Goal: Task Accomplishment & Management: Complete application form

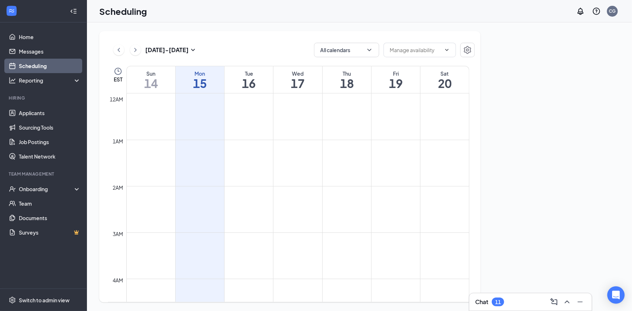
scroll to position [355, 0]
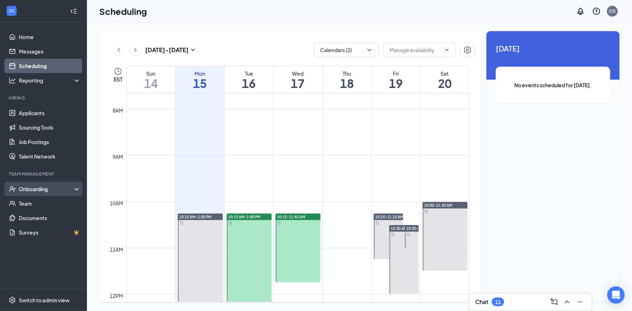
click at [57, 189] on div "Onboarding" at bounding box center [47, 189] width 56 height 7
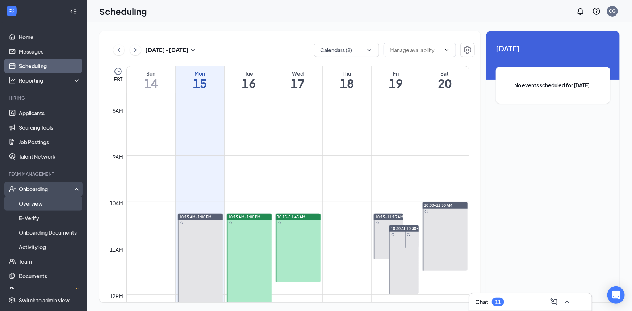
click at [49, 202] on link "Overview" at bounding box center [50, 203] width 62 height 14
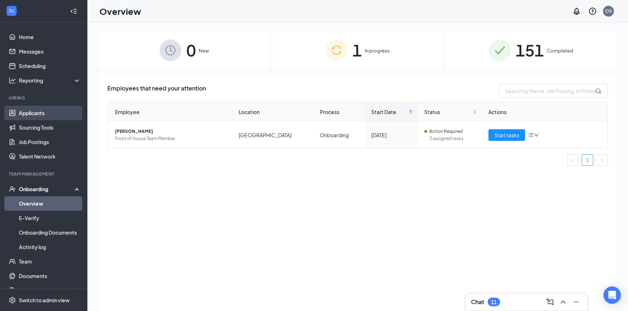
click at [31, 112] on link "Applicants" at bounding box center [50, 113] width 62 height 14
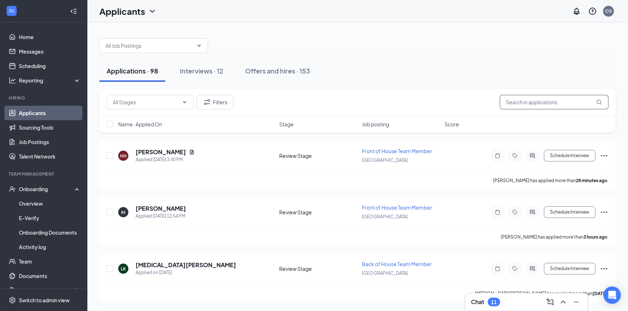
click at [518, 104] on input "text" at bounding box center [553, 102] width 109 height 14
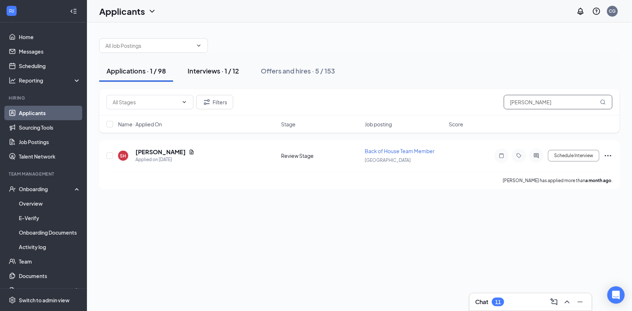
type input "[PERSON_NAME]"
click at [225, 67] on div "Interviews · 1 / 12" at bounding box center [213, 70] width 51 height 9
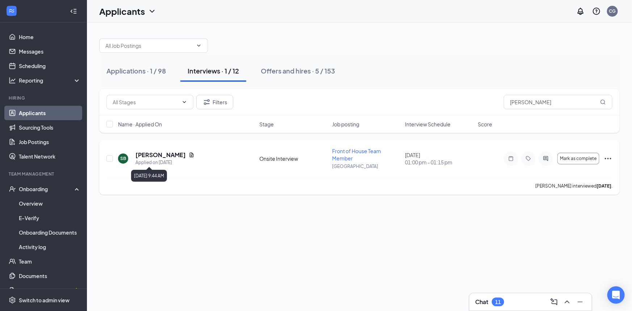
click at [167, 161] on div "Applied on [DATE]" at bounding box center [165, 162] width 59 height 7
click at [167, 153] on h5 "[PERSON_NAME]" at bounding box center [161, 155] width 50 height 8
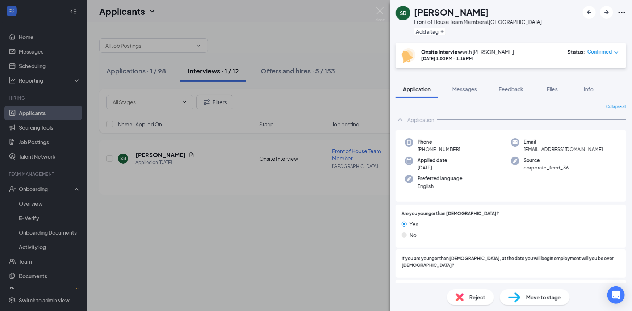
click at [548, 299] on span "Move to stage" at bounding box center [543, 297] width 35 height 8
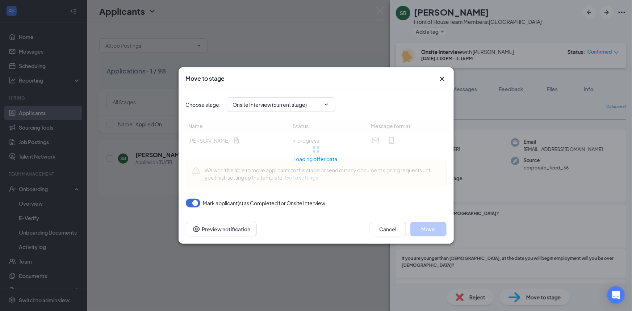
type input "Conditional Offer Letter (next stage)"
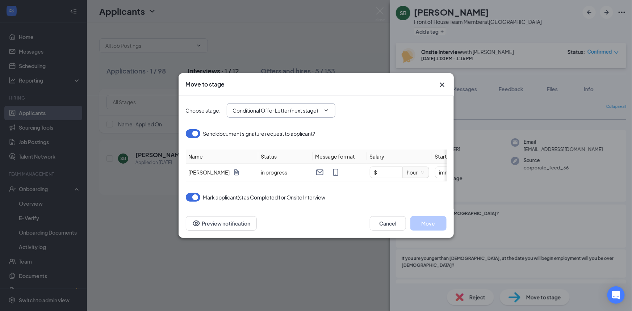
click at [290, 108] on input "Conditional Offer Letter (next stage)" at bounding box center [277, 111] width 88 height 8
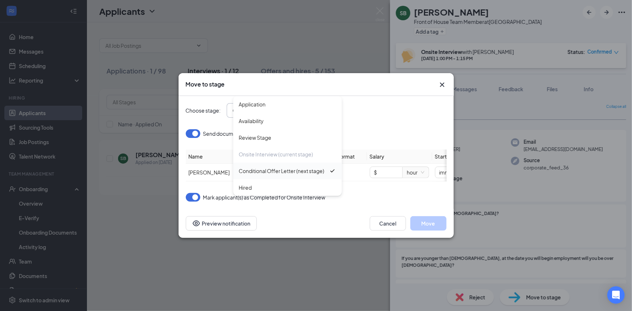
click at [325, 170] on div "Conditional Offer Letter (next stage)" at bounding box center [284, 171] width 90 height 8
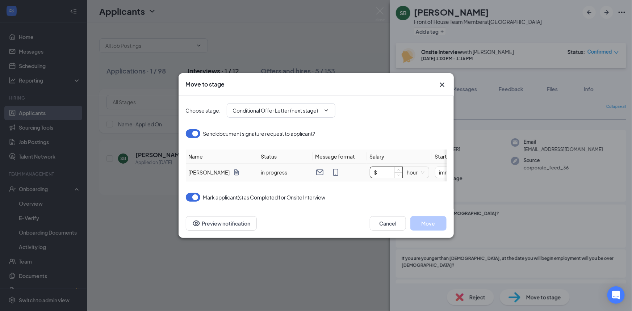
click at [383, 168] on input "$" at bounding box center [386, 172] width 32 height 11
type input "$ 16"
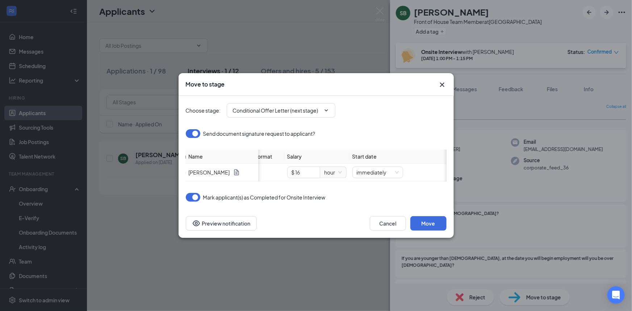
scroll to position [0, 94]
click at [383, 168] on span "immediately" at bounding box center [366, 172] width 42 height 11
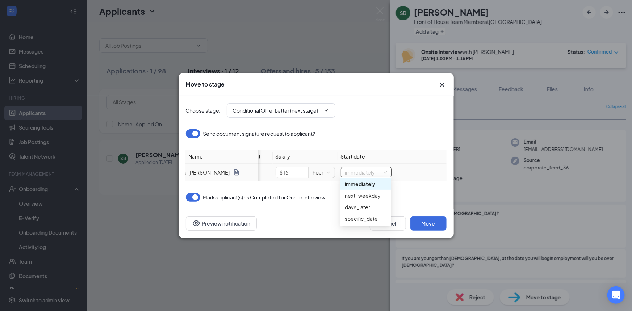
click at [383, 168] on span "immediately" at bounding box center [366, 172] width 42 height 11
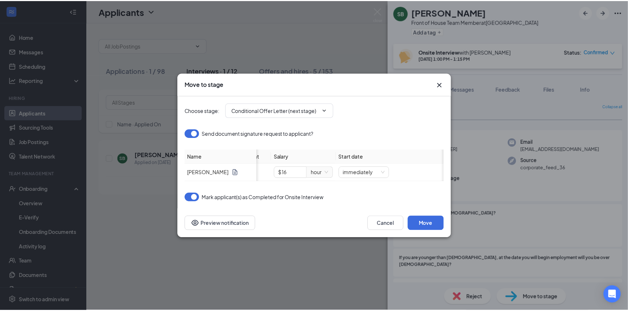
scroll to position [0, 0]
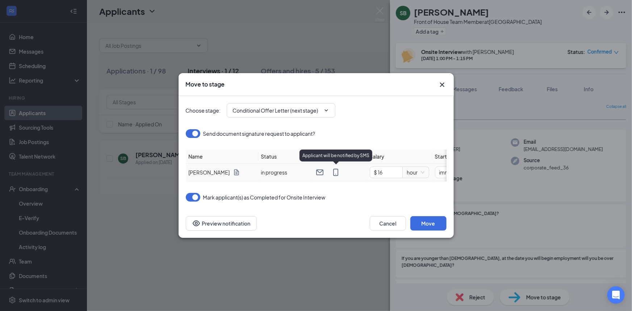
click at [333, 169] on icon "MobileSms" at bounding box center [335, 172] width 5 height 7
click at [337, 170] on icon "MobileSms" at bounding box center [335, 172] width 5 height 7
click at [429, 225] on button "Move" at bounding box center [429, 223] width 36 height 14
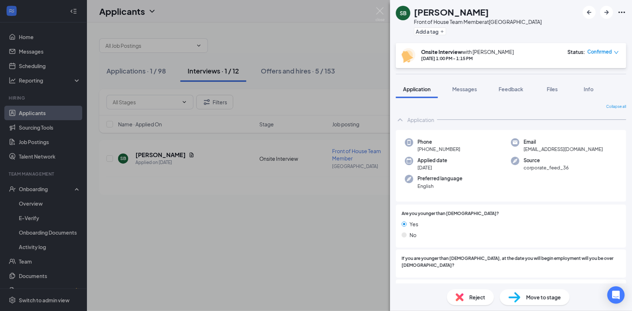
click at [344, 261] on div "SB [PERSON_NAME] Front of House Team Member at [GEOGRAPHIC_DATA] Add a tag Onsi…" at bounding box center [316, 155] width 632 height 311
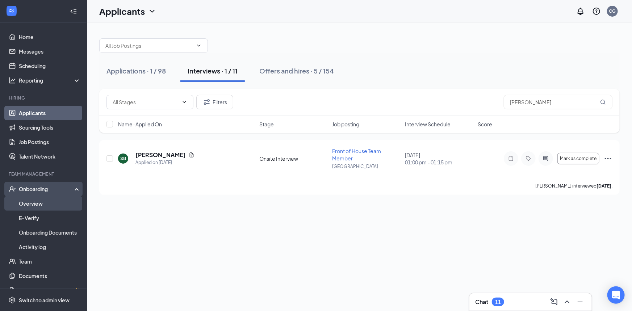
click at [38, 204] on link "Overview" at bounding box center [50, 203] width 62 height 14
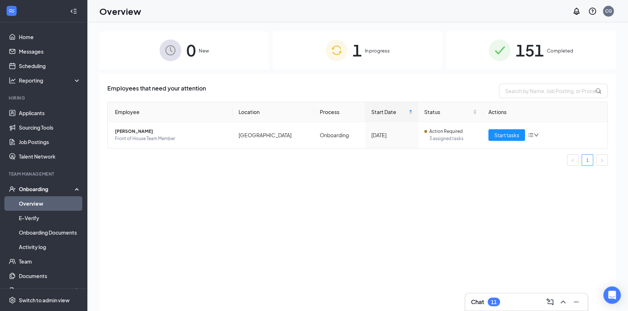
click at [361, 47] on span "1" at bounding box center [356, 50] width 9 height 25
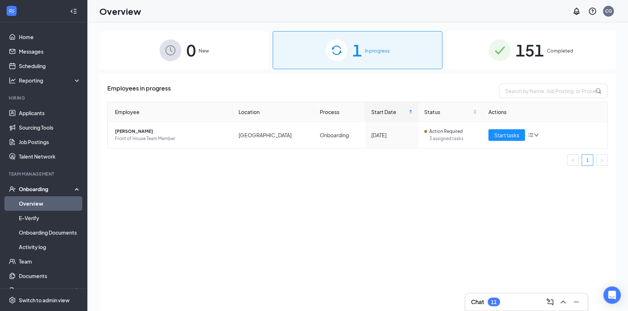
click at [225, 40] on div "0 New" at bounding box center [184, 50] width 170 height 38
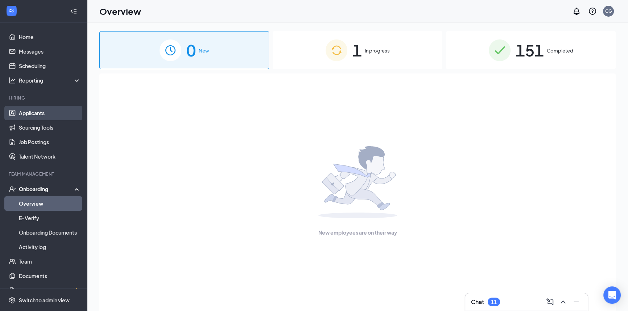
click at [36, 112] on link "Applicants" at bounding box center [50, 113] width 62 height 14
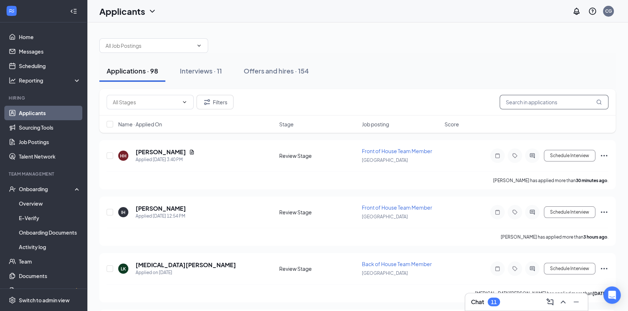
click at [517, 104] on input "text" at bounding box center [553, 102] width 109 height 14
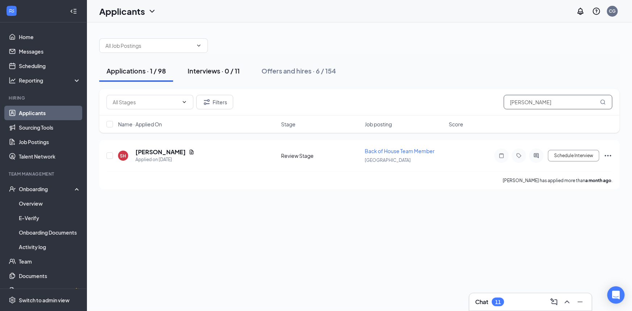
type input "[PERSON_NAME]"
click at [221, 72] on div "Interviews · 0 / 11" at bounding box center [214, 70] width 52 height 9
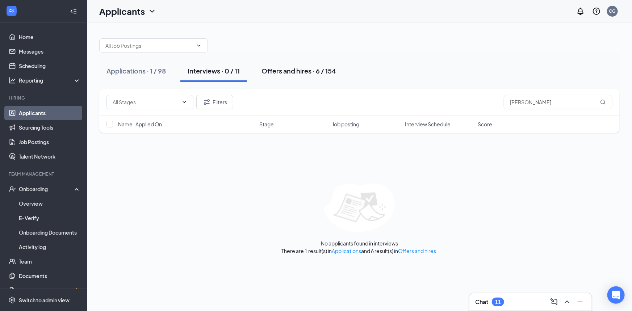
click at [277, 71] on div "Offers and hires · 6 / 154" at bounding box center [299, 70] width 75 height 9
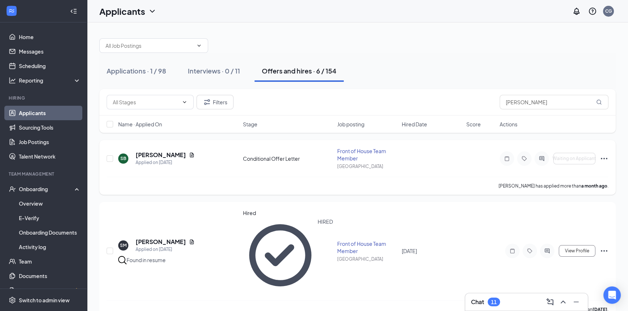
click at [201, 165] on div "SB [PERSON_NAME] Applied on [DATE]" at bounding box center [178, 158] width 120 height 15
click at [159, 156] on h5 "[PERSON_NAME]" at bounding box center [161, 155] width 50 height 8
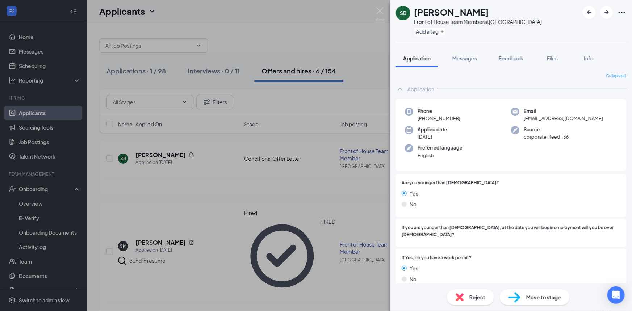
click at [539, 298] on span "Move to stage" at bounding box center [543, 297] width 35 height 8
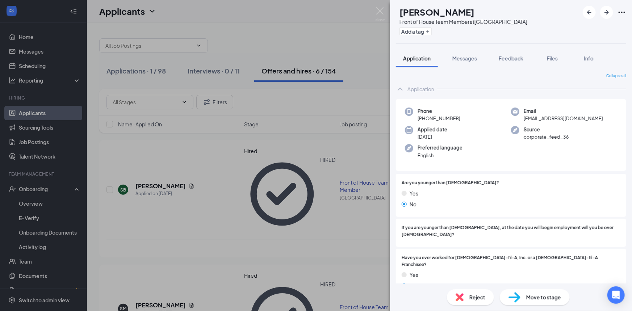
click at [304, 180] on div "SM [PERSON_NAME] Front of House Team Member at [GEOGRAPHIC_DATA] Add a tag Appl…" at bounding box center [316, 155] width 632 height 311
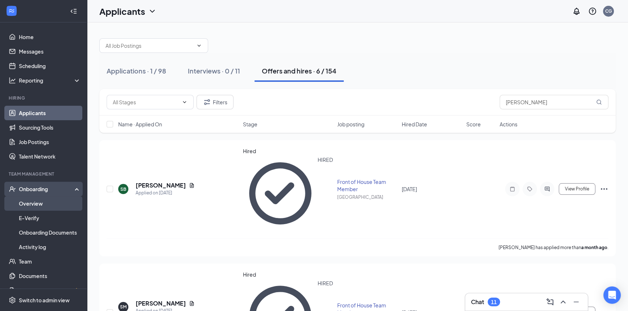
click at [28, 201] on link "Overview" at bounding box center [50, 203] width 62 height 14
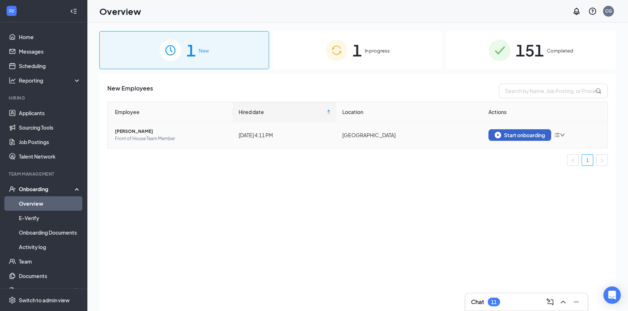
click at [513, 131] on button "Start onboarding" at bounding box center [519, 135] width 63 height 12
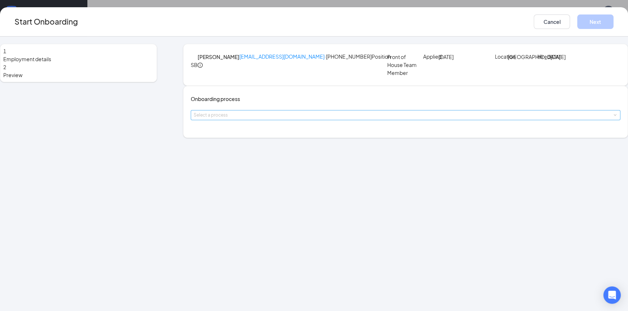
click at [249, 119] on div "Select a process" at bounding box center [403, 115] width 420 height 7
click at [252, 163] on li "Onboarding" at bounding box center [270, 161] width 119 height 13
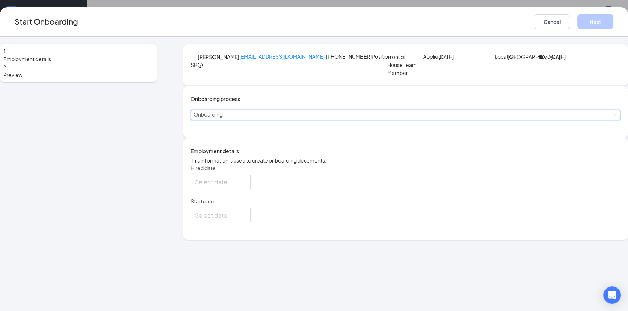
type input "[DATE]"
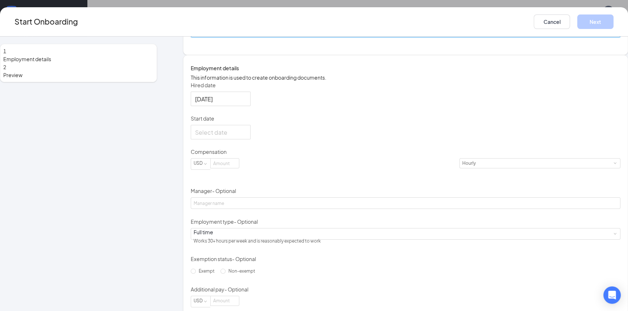
scroll to position [99, 0]
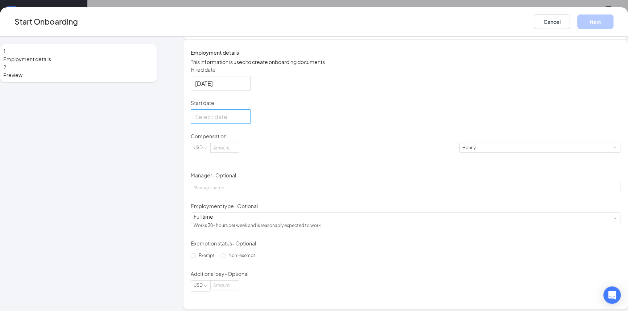
click at [246, 121] on div at bounding box center [220, 116] width 51 height 9
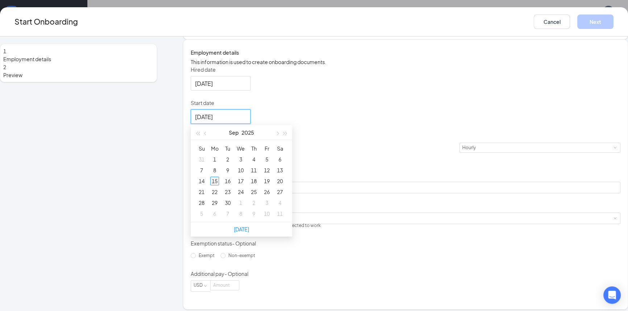
type input "[DATE]"
click at [219, 186] on div "15" at bounding box center [214, 181] width 9 height 9
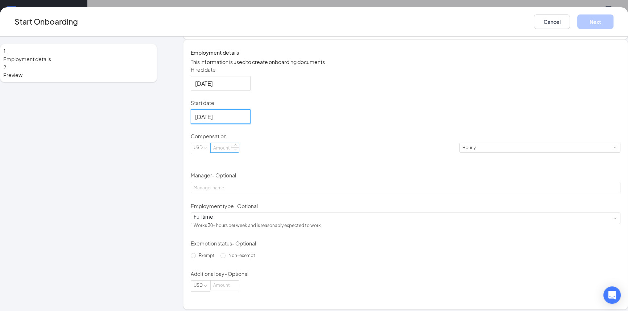
click at [239, 153] on input at bounding box center [225, 147] width 28 height 9
type input "16"
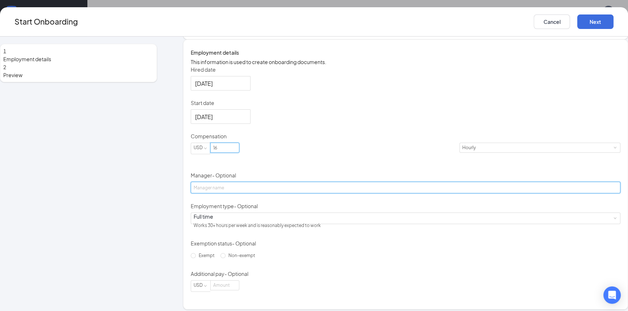
click at [253, 193] on input "Manager - Optional" at bounding box center [405, 188] width 429 height 12
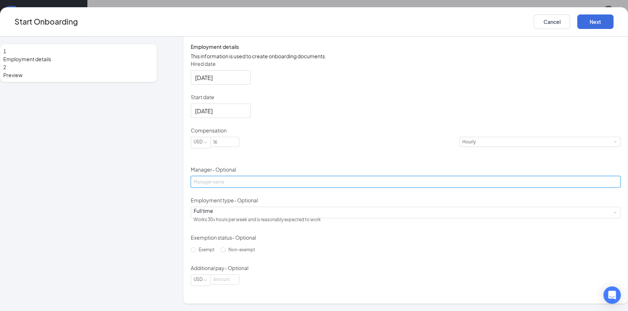
scroll to position [147, 0]
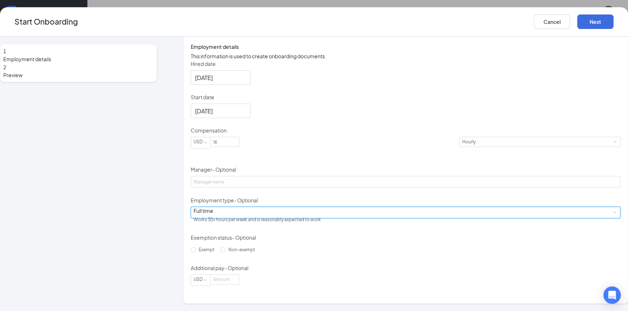
click at [261, 212] on div "Full time Works 30+ hours per week and is reasonably expected to work" at bounding box center [405, 212] width 424 height 11
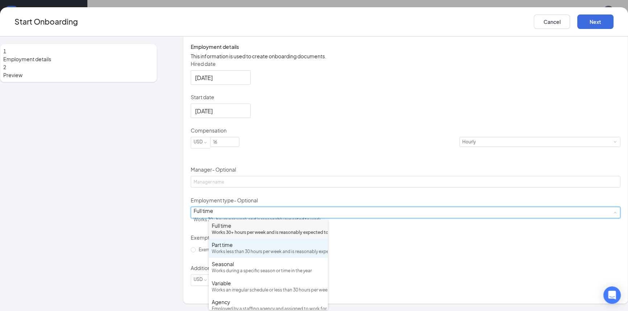
click at [255, 255] on div "Works less than 30 hours per week and is reasonably expected to work" at bounding box center [268, 252] width 113 height 7
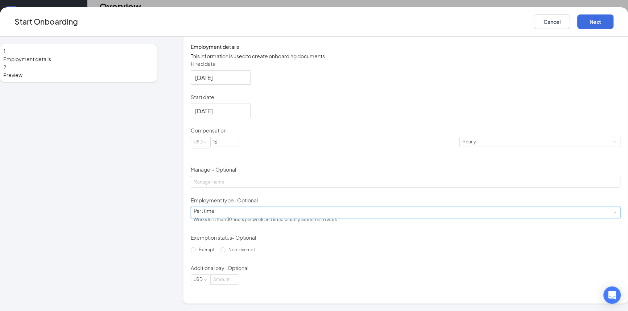
scroll to position [33, 0]
click at [226, 253] on span "Non-exempt" at bounding box center [241, 249] width 33 height 5
click at [225, 253] on input "Non-exempt" at bounding box center [222, 249] width 5 height 5
radio input "true"
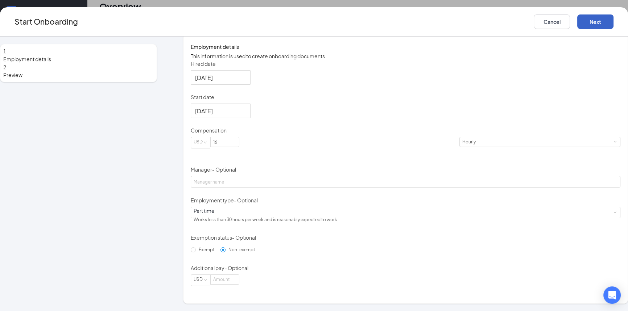
click at [577, 20] on button "Next" at bounding box center [595, 21] width 36 height 14
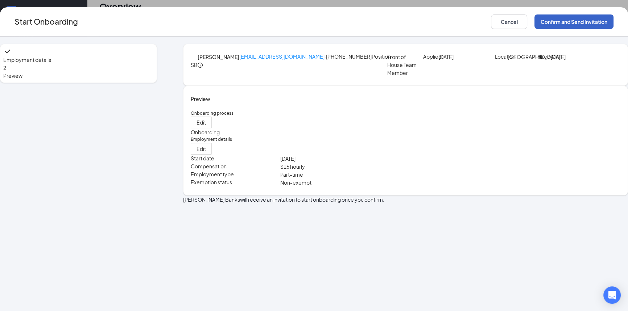
click at [546, 22] on button "Confirm and Send Invitation" at bounding box center [573, 21] width 79 height 14
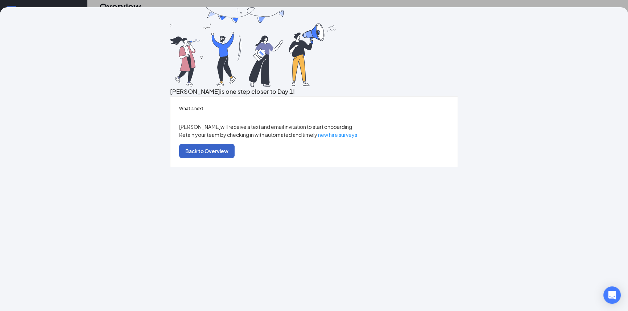
click at [234, 158] on button "Back to Overview" at bounding box center [206, 151] width 55 height 14
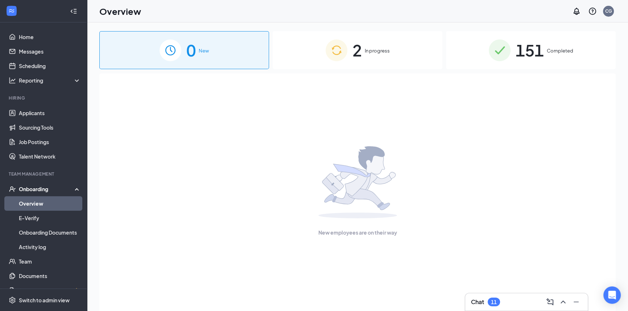
click at [348, 61] on div "2 In progress" at bounding box center [357, 50] width 170 height 38
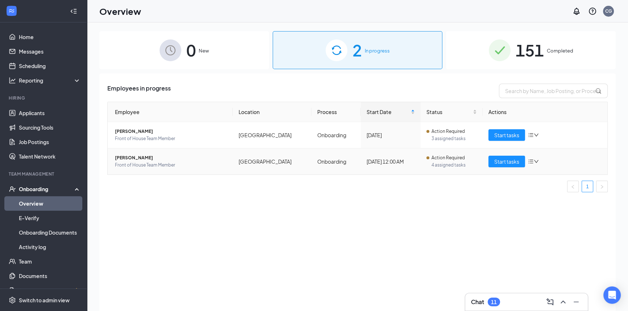
click at [172, 158] on span "[PERSON_NAME]" at bounding box center [171, 157] width 112 height 7
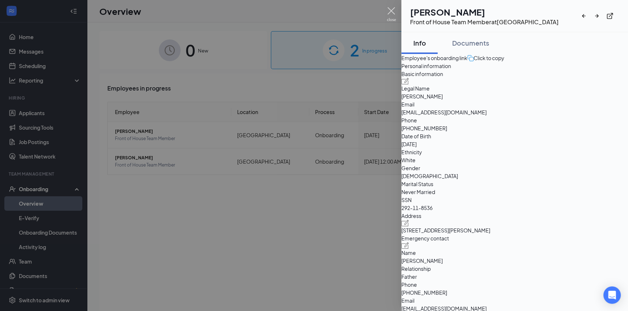
click at [388, 7] on img at bounding box center [391, 14] width 9 height 14
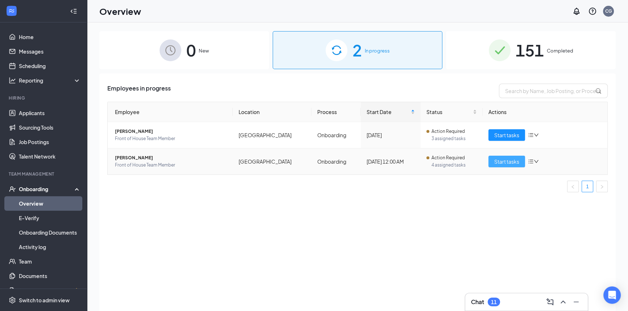
click at [504, 159] on span "Start tasks" at bounding box center [506, 162] width 25 height 8
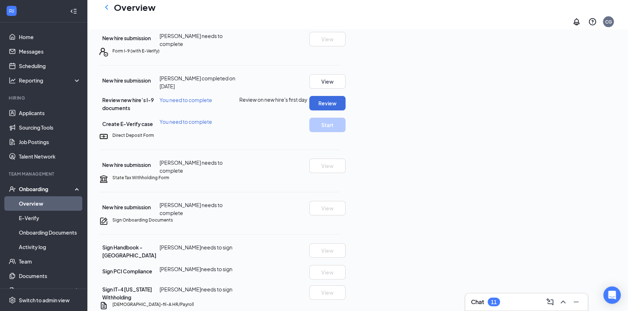
scroll to position [132, 0]
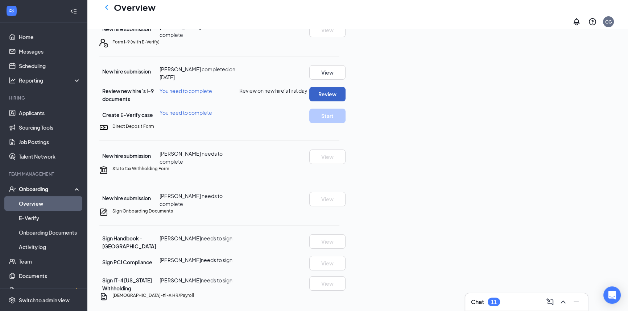
click at [345, 101] on button "Review" at bounding box center [327, 94] width 36 height 14
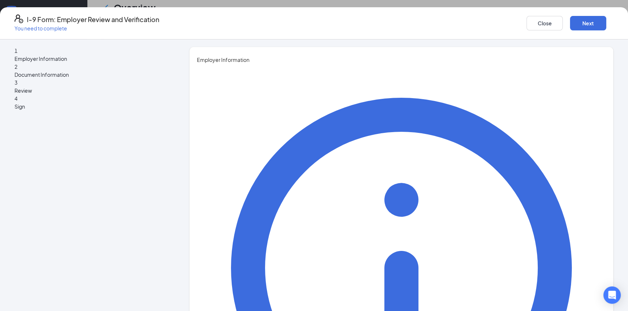
type input "[PERSON_NAME]"
type input "Owner"
type input "[EMAIL_ADDRESS][DEMOGRAPHIC_DATA][DOMAIN_NAME]"
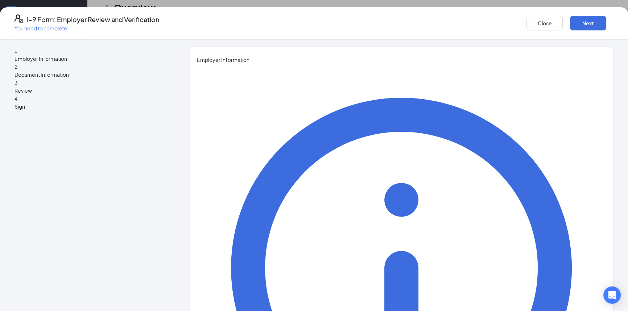
type input "4193336878"
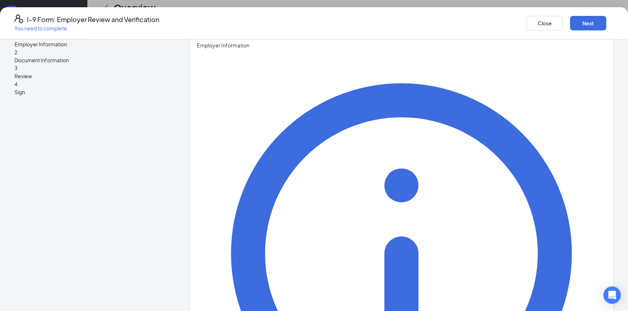
scroll to position [22, 0]
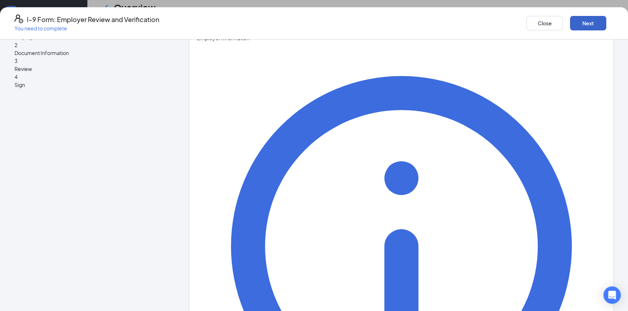
click at [570, 21] on button "Next" at bounding box center [588, 23] width 36 height 14
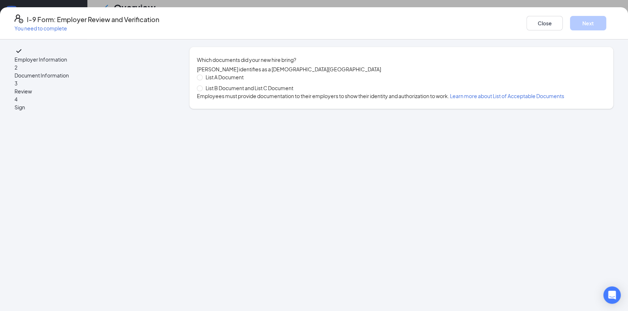
click at [236, 92] on span "List B Document and List C Document" at bounding box center [249, 88] width 93 height 8
click at [202, 91] on input "List B Document and List C Document" at bounding box center [199, 88] width 5 height 5
radio input "true"
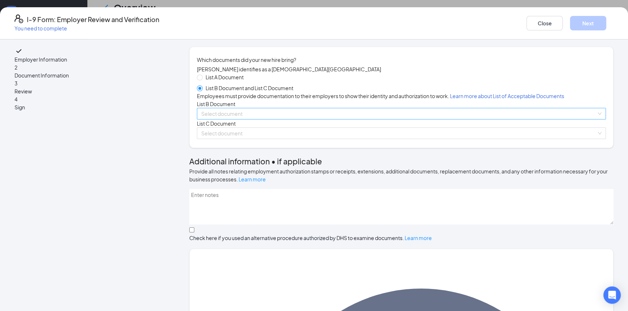
click at [234, 119] on input "search" at bounding box center [398, 113] width 395 height 11
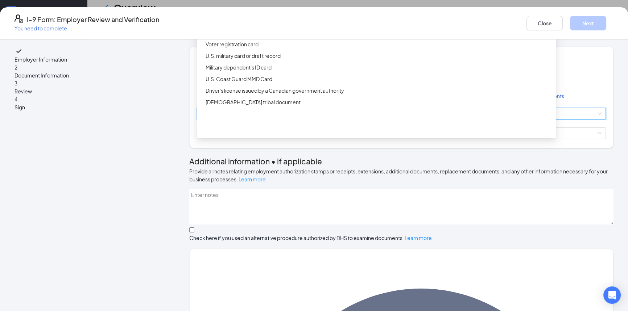
click at [264, 13] on div "Driver’s License issued by U.S State or outlying US possession" at bounding box center [378, 9] width 346 height 8
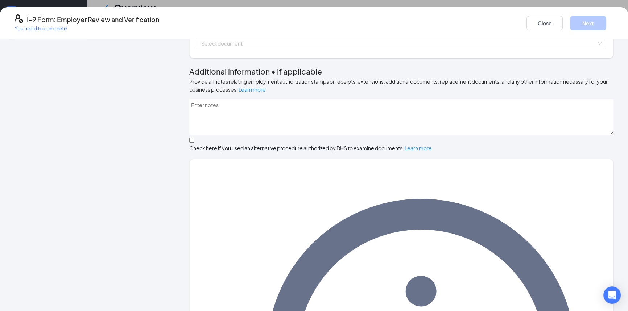
scroll to position [187, 0]
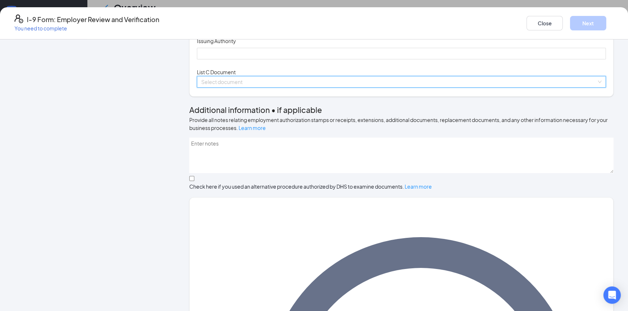
click at [266, 87] on input "search" at bounding box center [398, 81] width 395 height 11
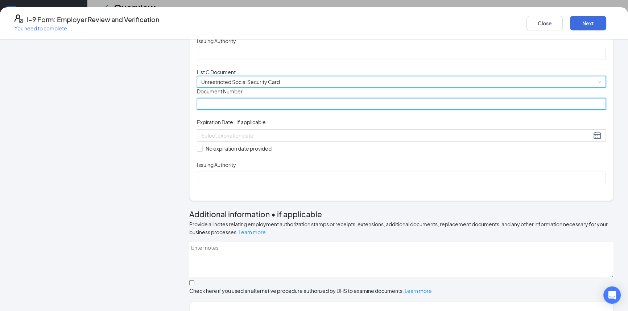
click at [273, 110] on input "Document Number" at bounding box center [401, 104] width 409 height 12
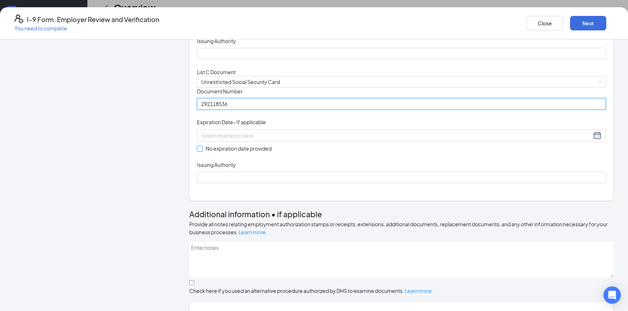
type input "292118536"
click at [202, 151] on input "No expiration date provided" at bounding box center [199, 148] width 5 height 5
checkbox input "true"
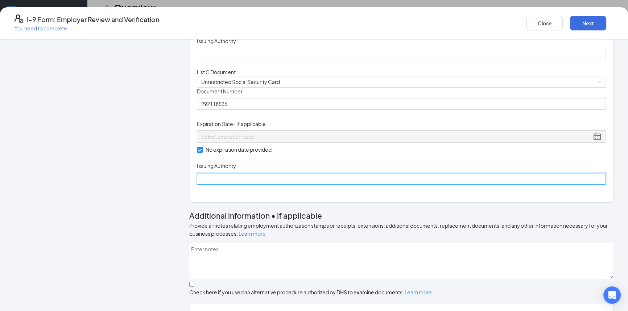
click at [241, 185] on input "Issuing Authority" at bounding box center [401, 179] width 409 height 12
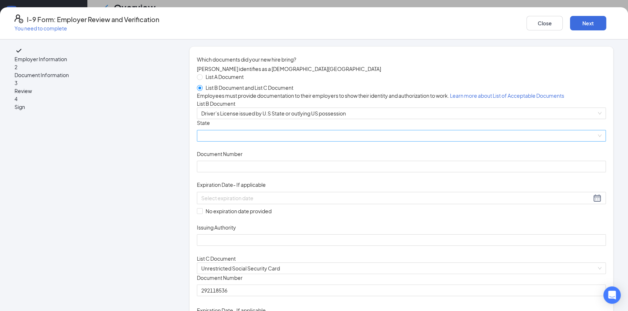
scroll to position [0, 0]
click at [273, 142] on span at bounding box center [401, 136] width 400 height 11
type input "[GEOGRAPHIC_DATA]"
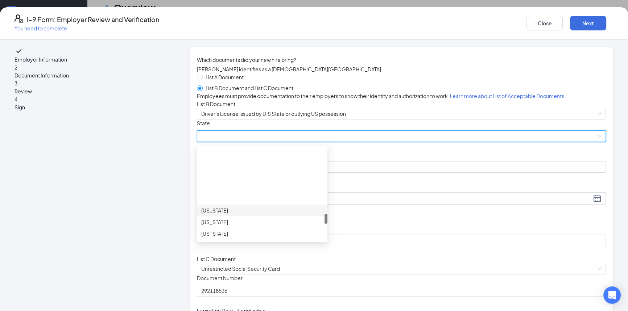
scroll to position [626, 0]
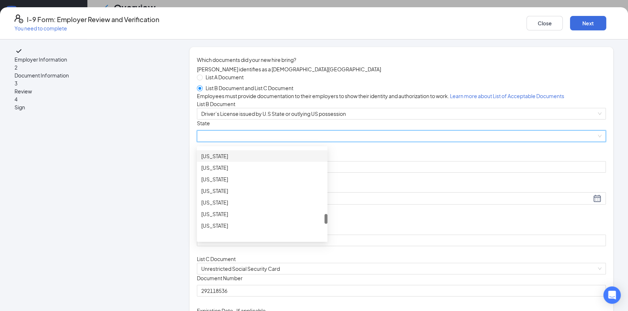
click at [251, 160] on div "[US_STATE]" at bounding box center [262, 156] width 122 height 8
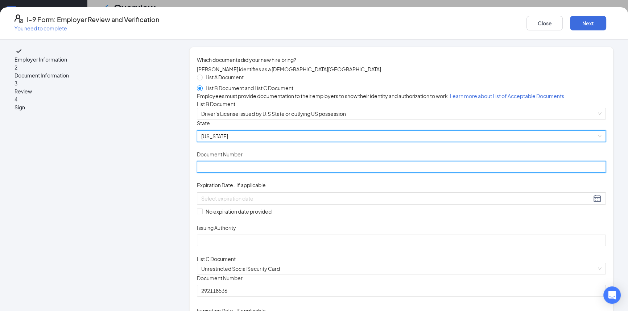
click at [251, 173] on input "Document Number" at bounding box center [401, 167] width 409 height 12
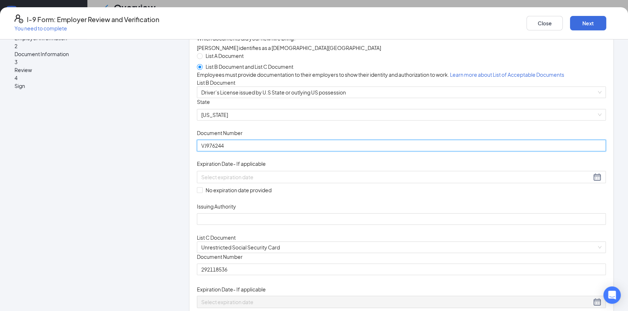
scroll to position [33, 0]
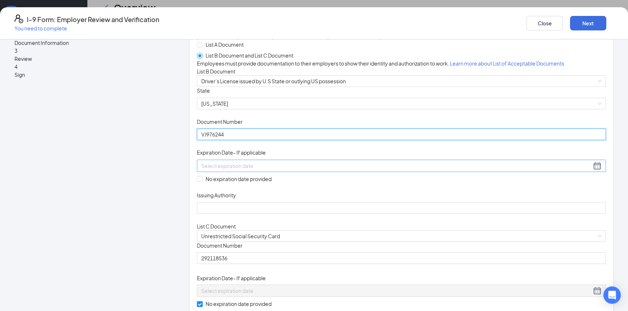
type input "VJ976244"
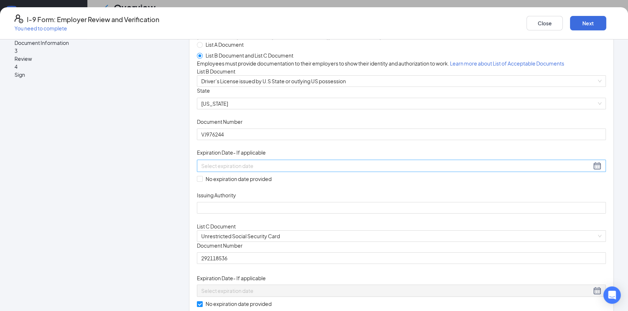
click at [264, 170] on input at bounding box center [396, 166] width 390 height 8
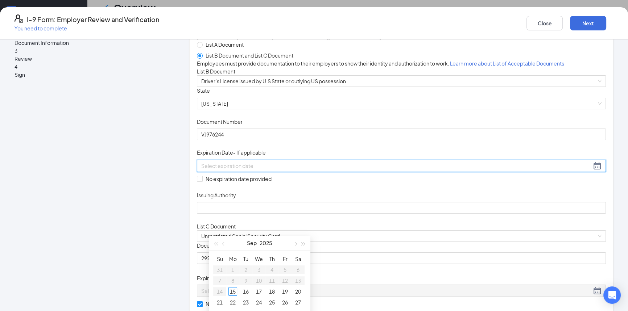
click at [265, 170] on input at bounding box center [396, 166] width 390 height 8
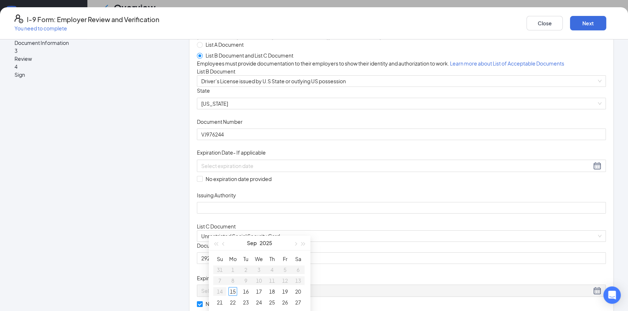
click at [401, 214] on div "Document Title Driver’s License issued by U.S State or outlying US possession S…" at bounding box center [401, 150] width 409 height 127
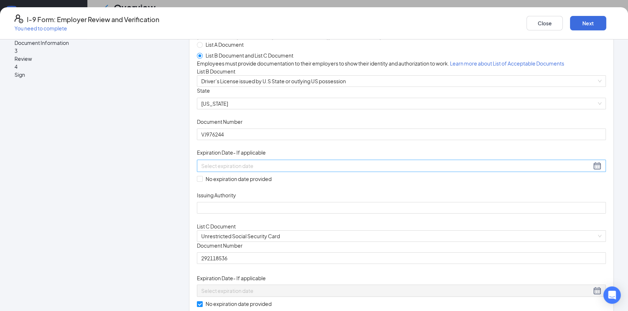
click at [244, 172] on div at bounding box center [401, 166] width 409 height 12
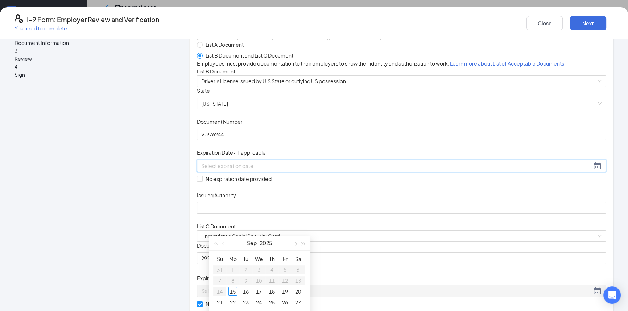
click at [329, 170] on div at bounding box center [401, 166] width 400 height 9
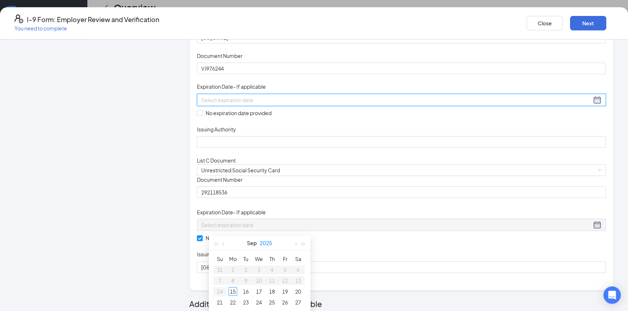
click at [267, 244] on button "2025" at bounding box center [265, 243] width 13 height 14
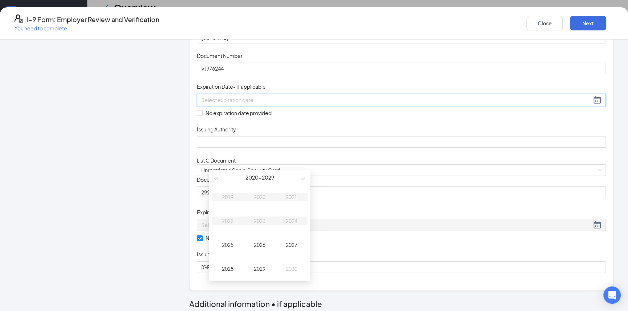
type input "[DATE]"
click at [296, 243] on div "2027" at bounding box center [291, 245] width 22 height 9
type input "[DATE]"
click at [223, 179] on span "button" at bounding box center [224, 179] width 4 height 4
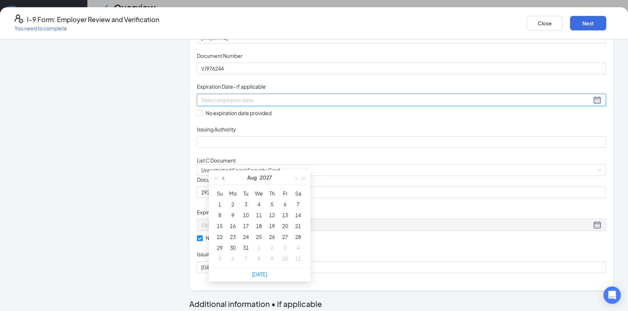
click at [223, 179] on span "button" at bounding box center [224, 179] width 4 height 4
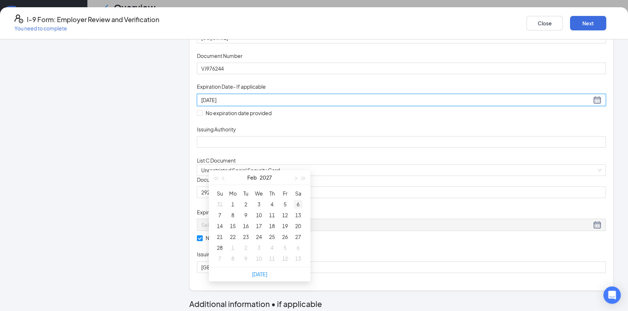
type input "[DATE]"
click at [298, 203] on div "6" at bounding box center [297, 204] width 9 height 9
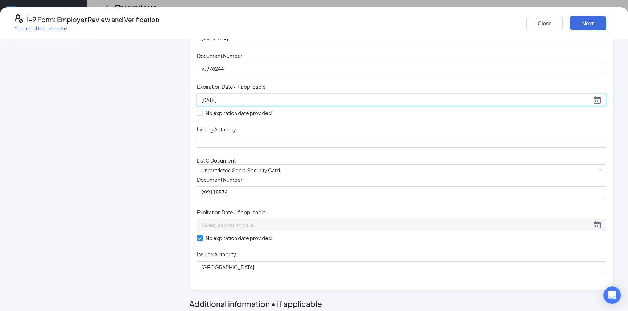
click at [341, 148] on div "Document Title Driver’s License issued by U.S State or outlying US possession S…" at bounding box center [401, 84] width 409 height 127
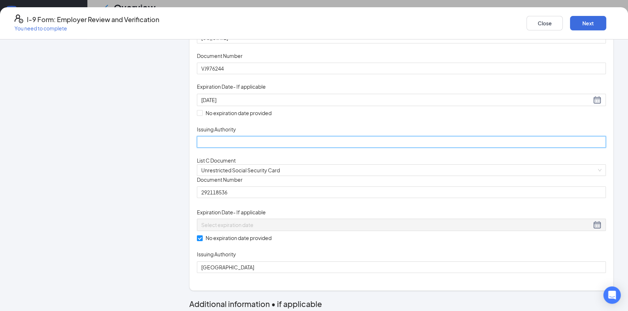
click at [319, 148] on input "Issuing Authority" at bounding box center [401, 142] width 409 height 12
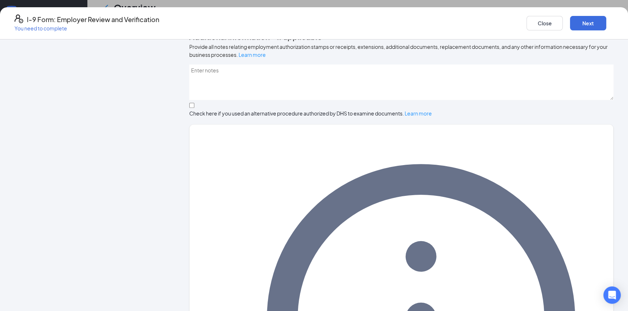
scroll to position [230, 0]
type input "state of [US_STATE]"
click at [570, 25] on button "Next" at bounding box center [588, 23] width 36 height 14
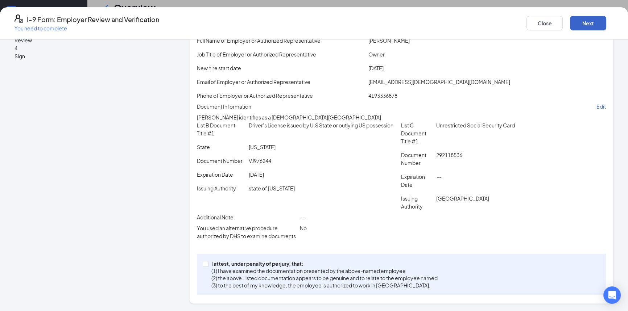
scroll to position [108, 0]
click at [208, 265] on input "I attest, under penalty of [PERSON_NAME], that: (1) I have examined the documen…" at bounding box center [205, 263] width 5 height 5
checkbox input "true"
click at [570, 16] on button "Next" at bounding box center [588, 23] width 36 height 14
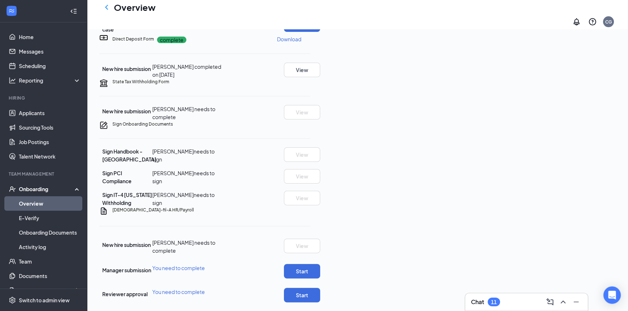
scroll to position [341, 0]
click at [320, 264] on button "Start" at bounding box center [302, 271] width 36 height 14
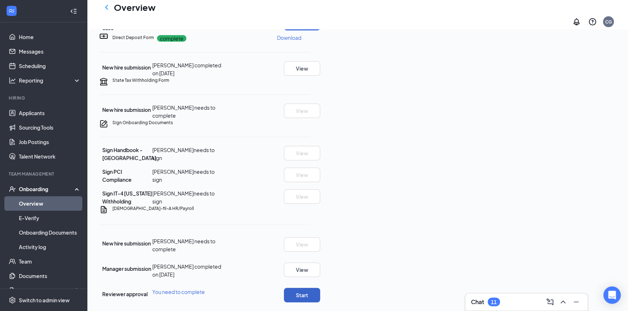
click at [320, 288] on button "Start" at bounding box center [302, 295] width 36 height 14
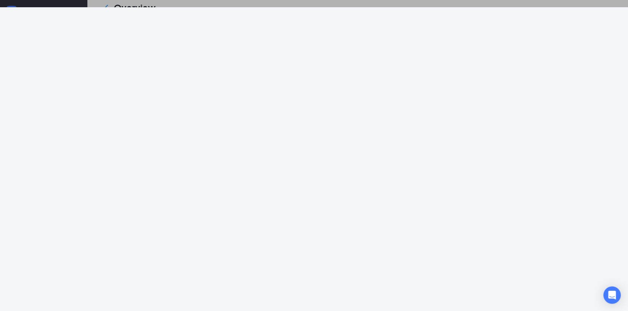
click at [310, 4] on div at bounding box center [314, 155] width 628 height 311
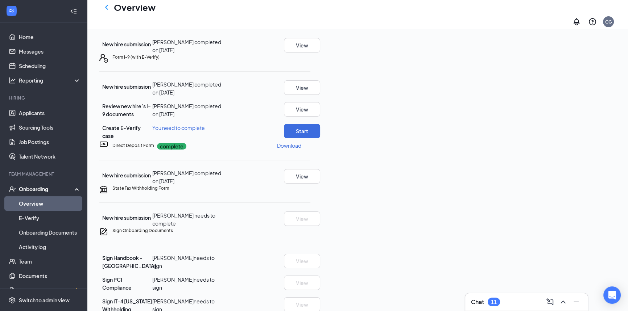
scroll to position [111, 0]
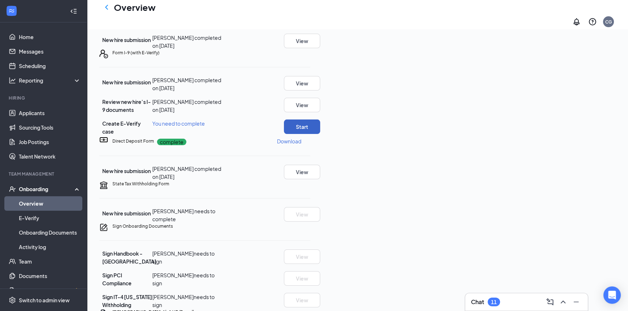
click at [320, 134] on button "Start" at bounding box center [302, 127] width 36 height 14
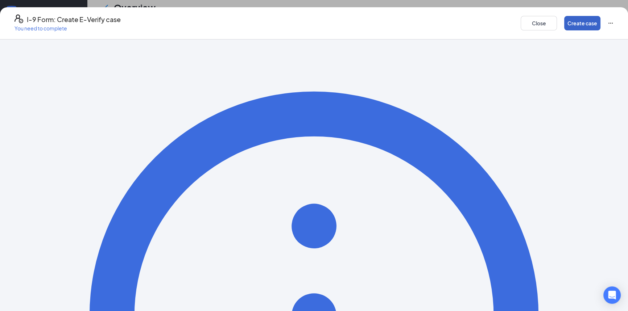
click at [564, 19] on button "Create case" at bounding box center [582, 23] width 36 height 14
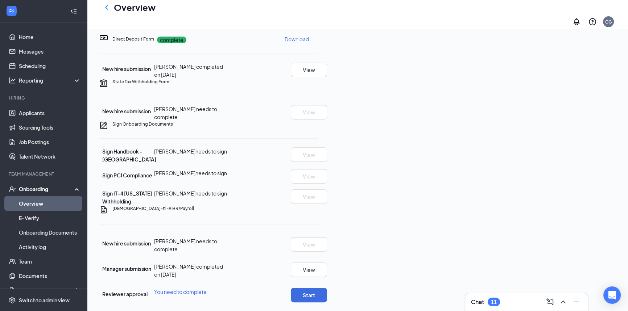
scroll to position [351, 0]
